Goal: Information Seeking & Learning: Learn about a topic

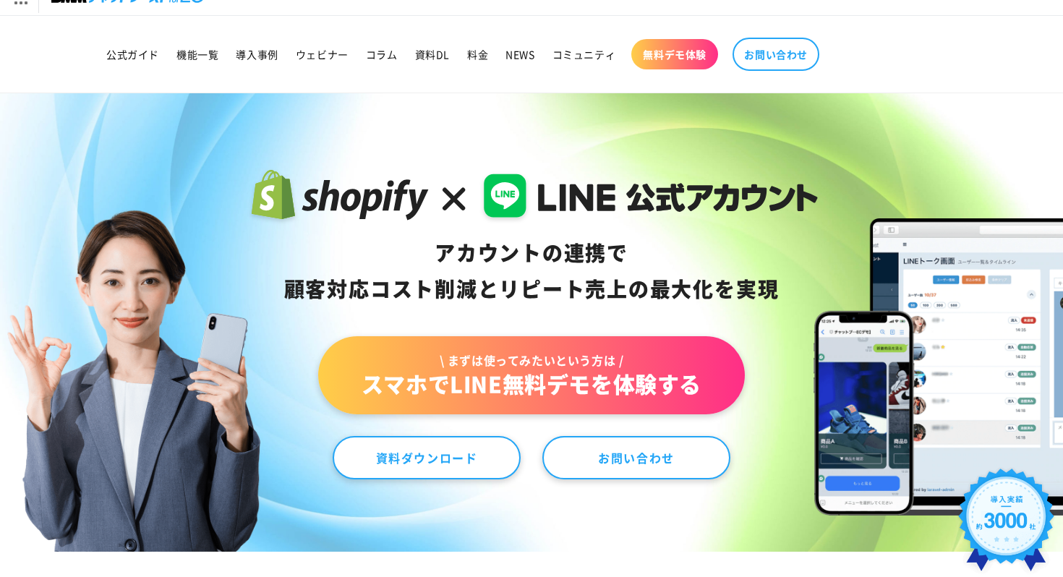
scroll to position [21, 0]
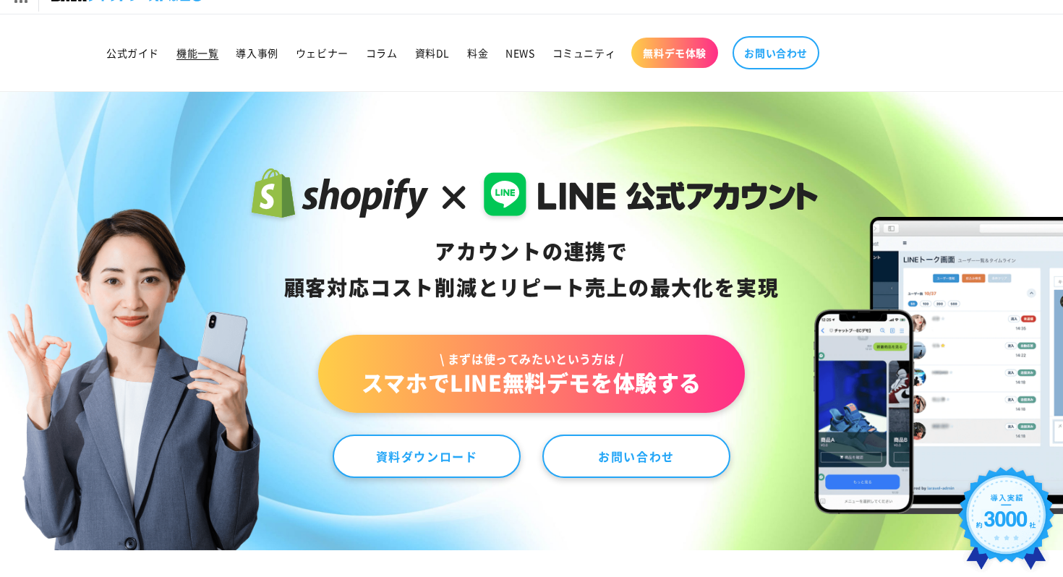
click at [203, 40] on link "機能一覧" at bounding box center [197, 53] width 59 height 30
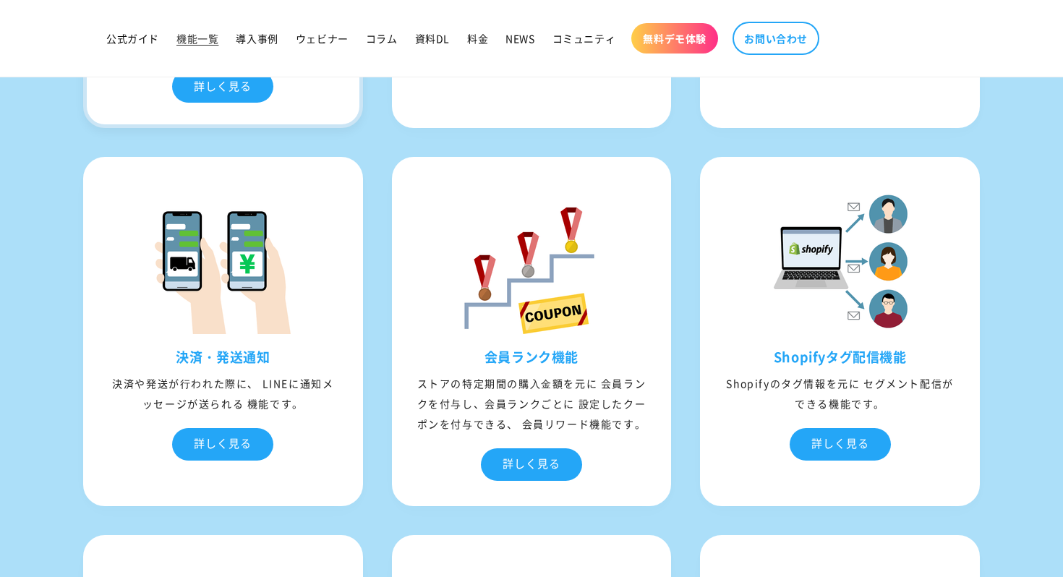
scroll to position [4469, 0]
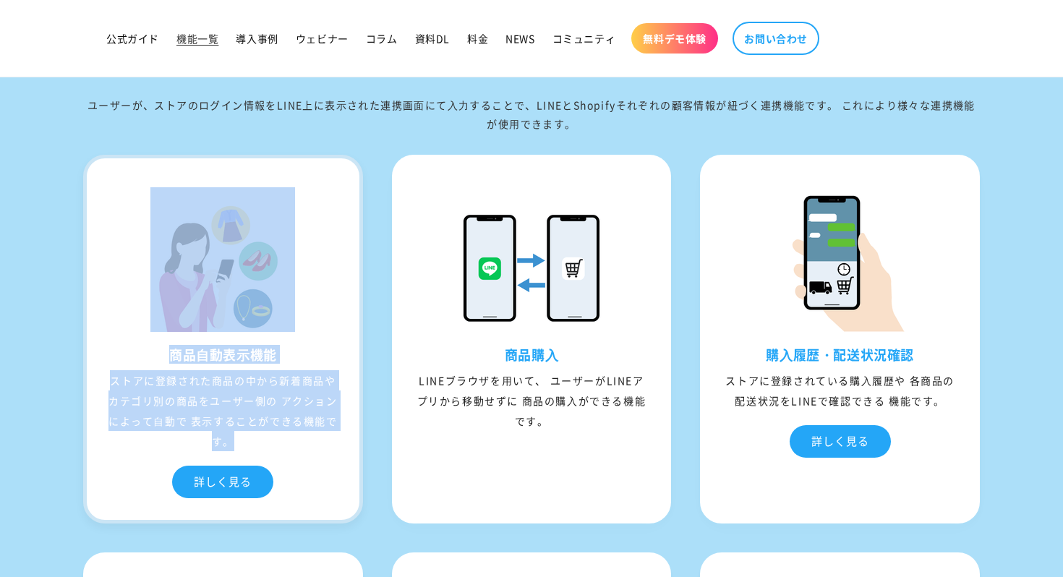
drag, startPoint x: 255, startPoint y: 466, endPoint x: 150, endPoint y: 302, distance: 194.8
click at [150, 302] on div "商品⾃動表⽰機能 ストアに登録された商品の中から新着商品や カテゴリ別の商品をユーザー側の アクションによって⾃動で 表⽰することができる機能です。 詳しく見る" at bounding box center [223, 339] width 280 height 369
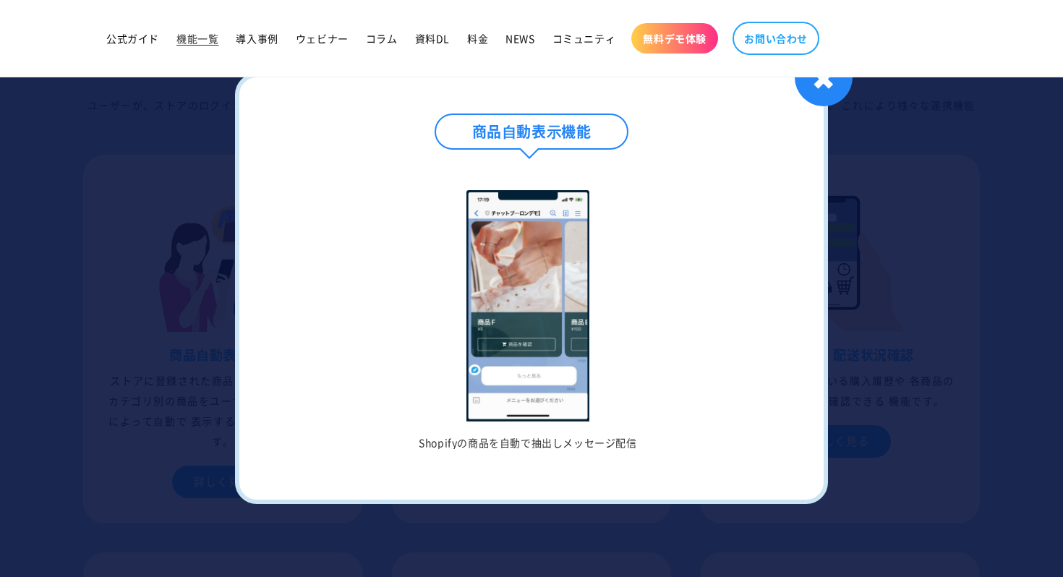
click at [135, 306] on div at bounding box center [531, 288] width 1063 height 577
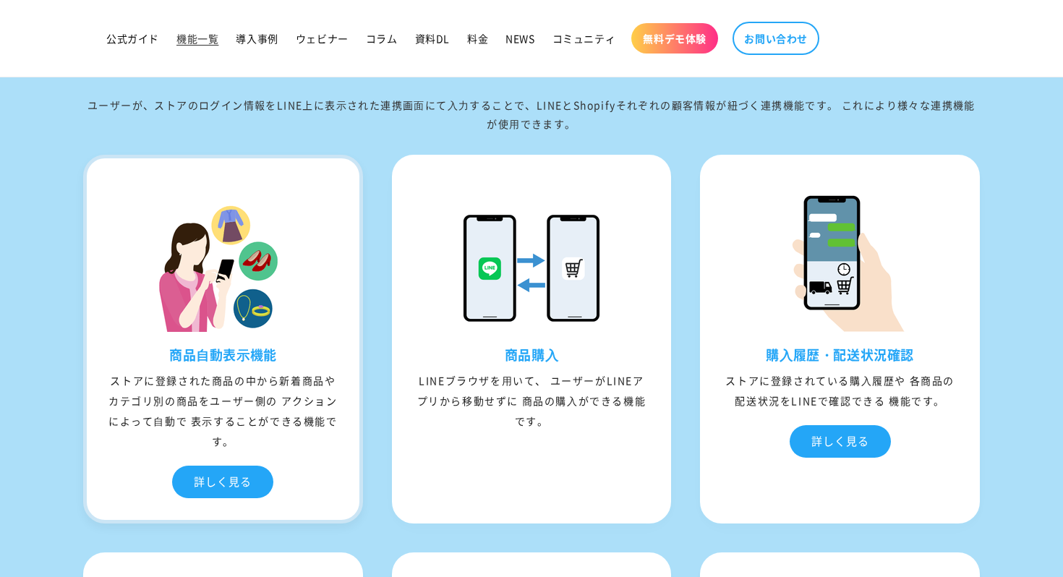
click at [268, 394] on div "ストアに登録された商品の中から新着商品や カテゴリ別の商品をユーザー側の アクションによって⾃動で 表⽰することができる機能です。" at bounding box center [223, 410] width 273 height 81
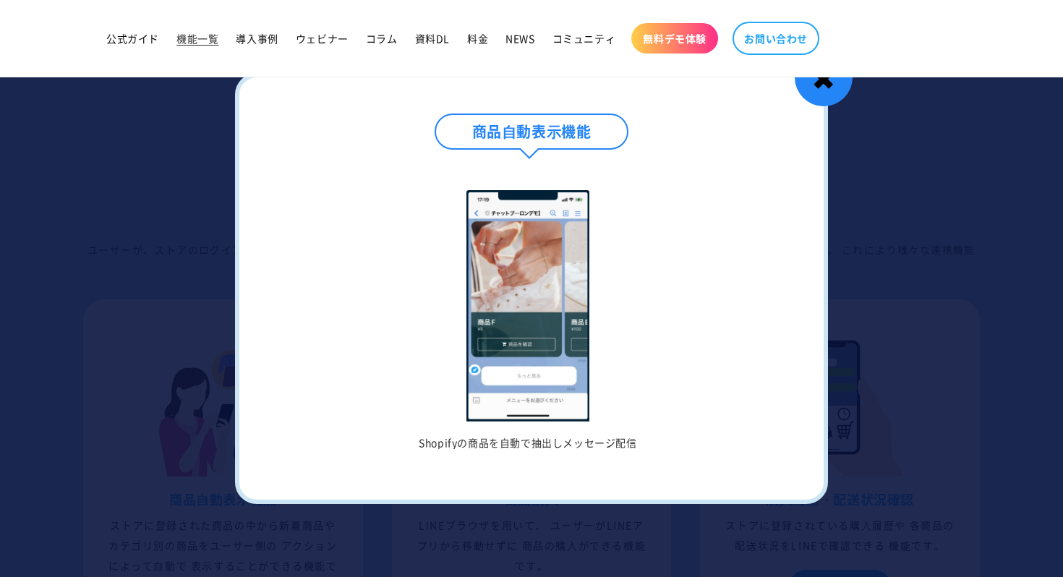
click at [830, 88] on div "✖" at bounding box center [824, 77] width 58 height 58
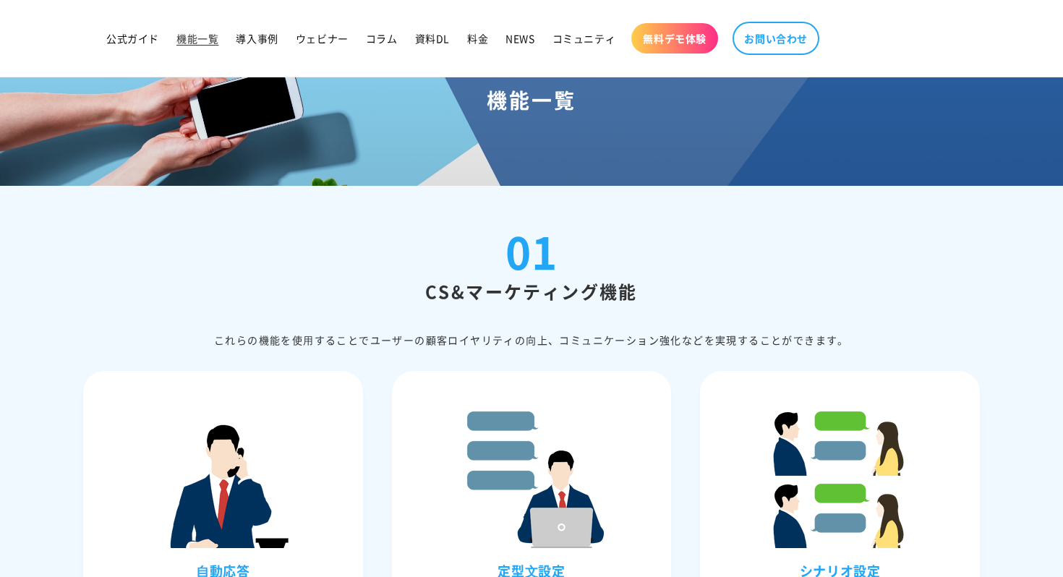
scroll to position [0, 0]
